Goal: Task Accomplishment & Management: Use online tool/utility

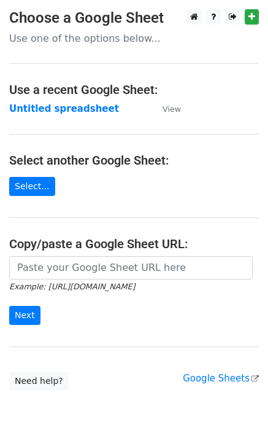
click at [29, 187] on link "Select..." at bounding box center [32, 186] width 46 height 19
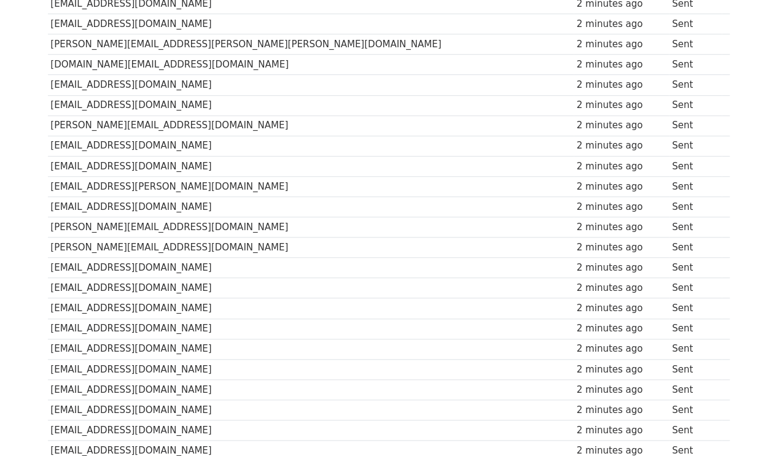
scroll to position [536, 0]
